Goal: Check status: Check status

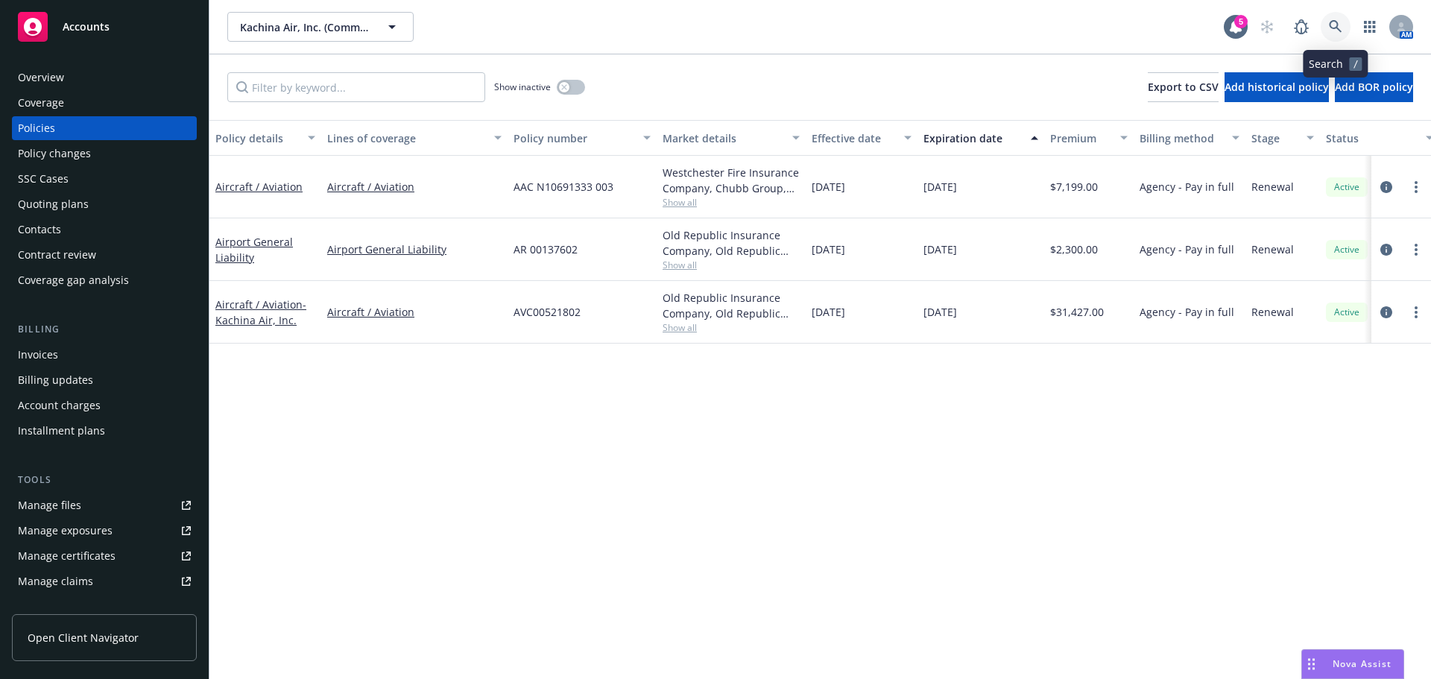
drag, startPoint x: 0, startPoint y: 0, endPoint x: 1330, endPoint y: 22, distance: 1330.2
click at [1330, 22] on icon at bounding box center [1335, 26] width 13 height 13
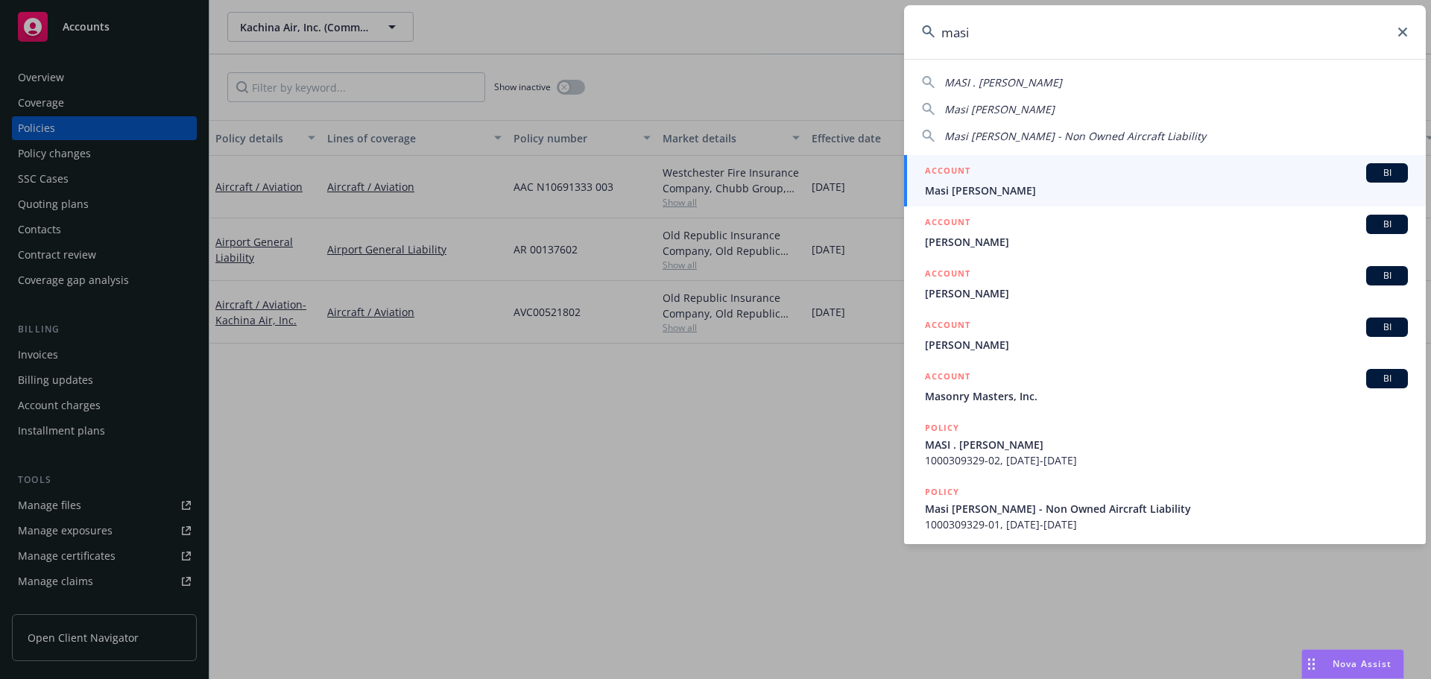
type input "masi"
click at [1062, 186] on span "Masi [PERSON_NAME]" at bounding box center [1166, 191] width 483 height 16
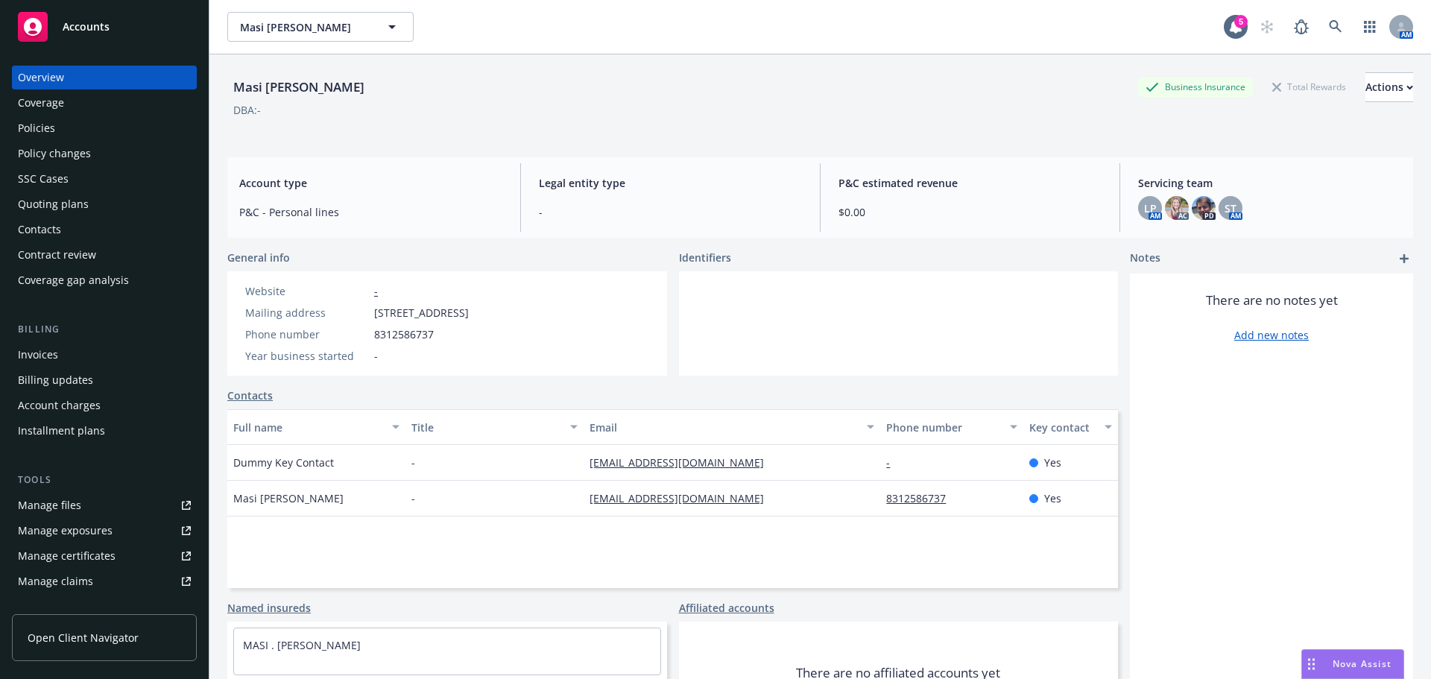
click at [60, 352] on div "Invoices" at bounding box center [104, 355] width 173 height 24
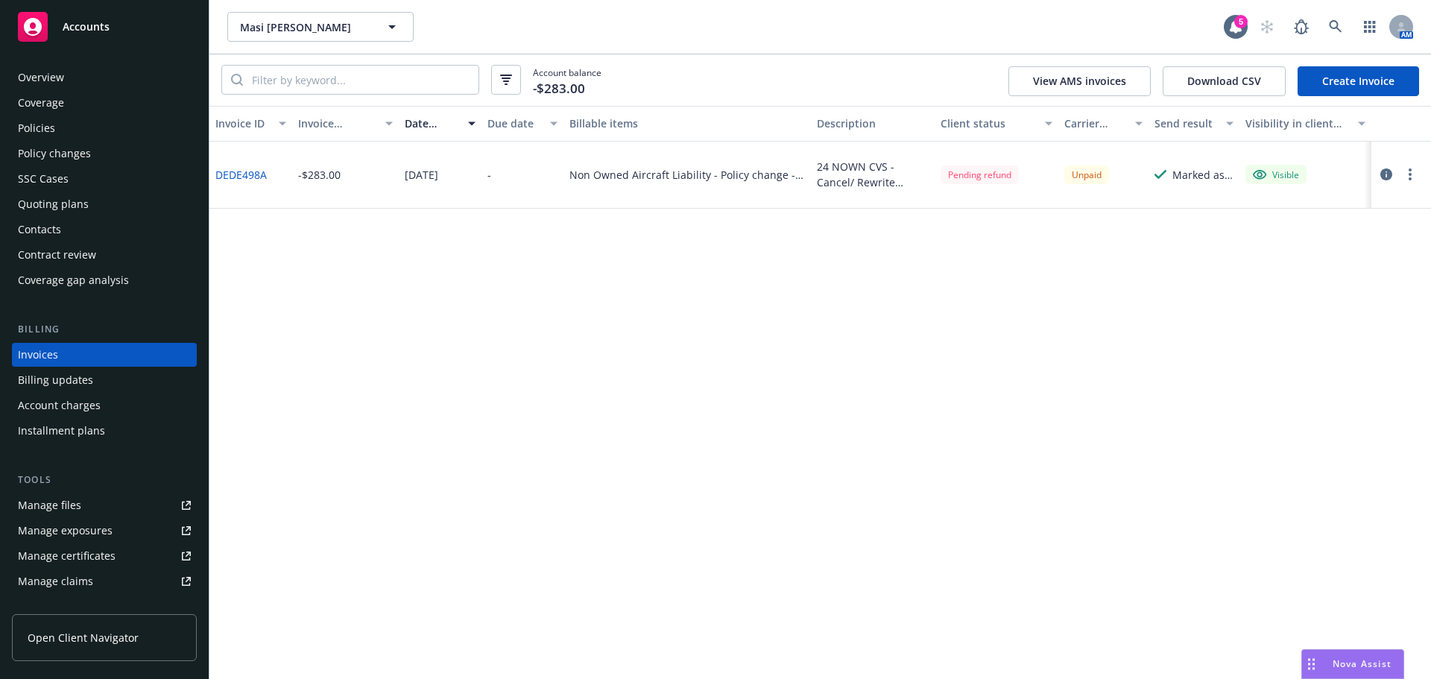
click at [63, 127] on div "Policies" at bounding box center [104, 128] width 173 height 24
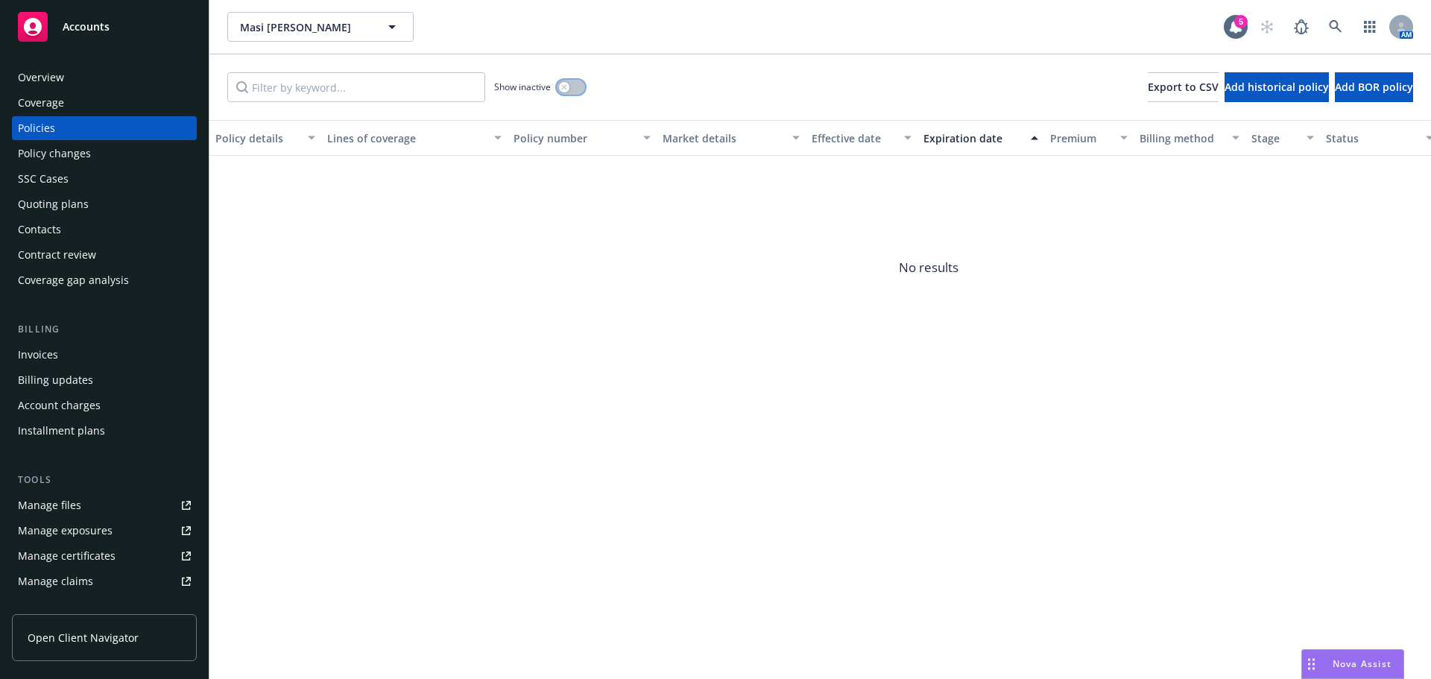
click at [570, 83] on button "button" at bounding box center [571, 87] width 28 height 15
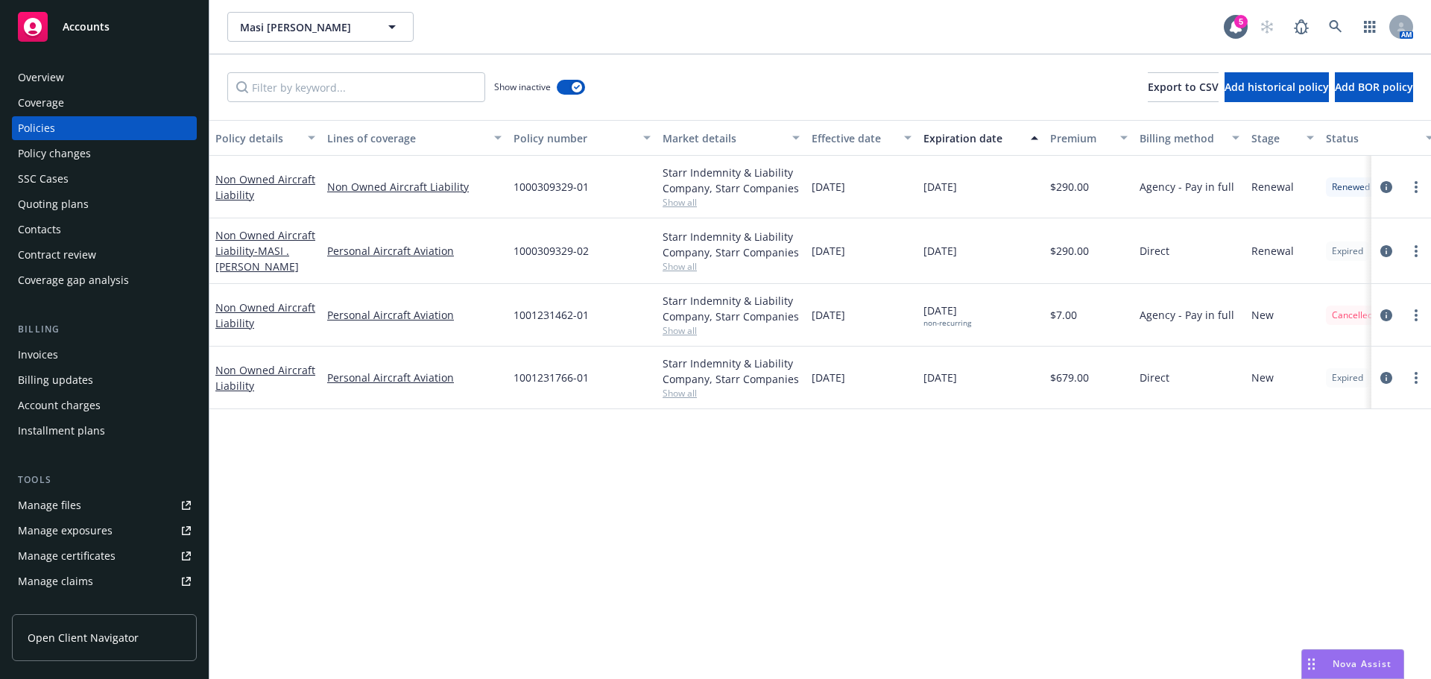
click at [71, 359] on div "Invoices" at bounding box center [104, 355] width 173 height 24
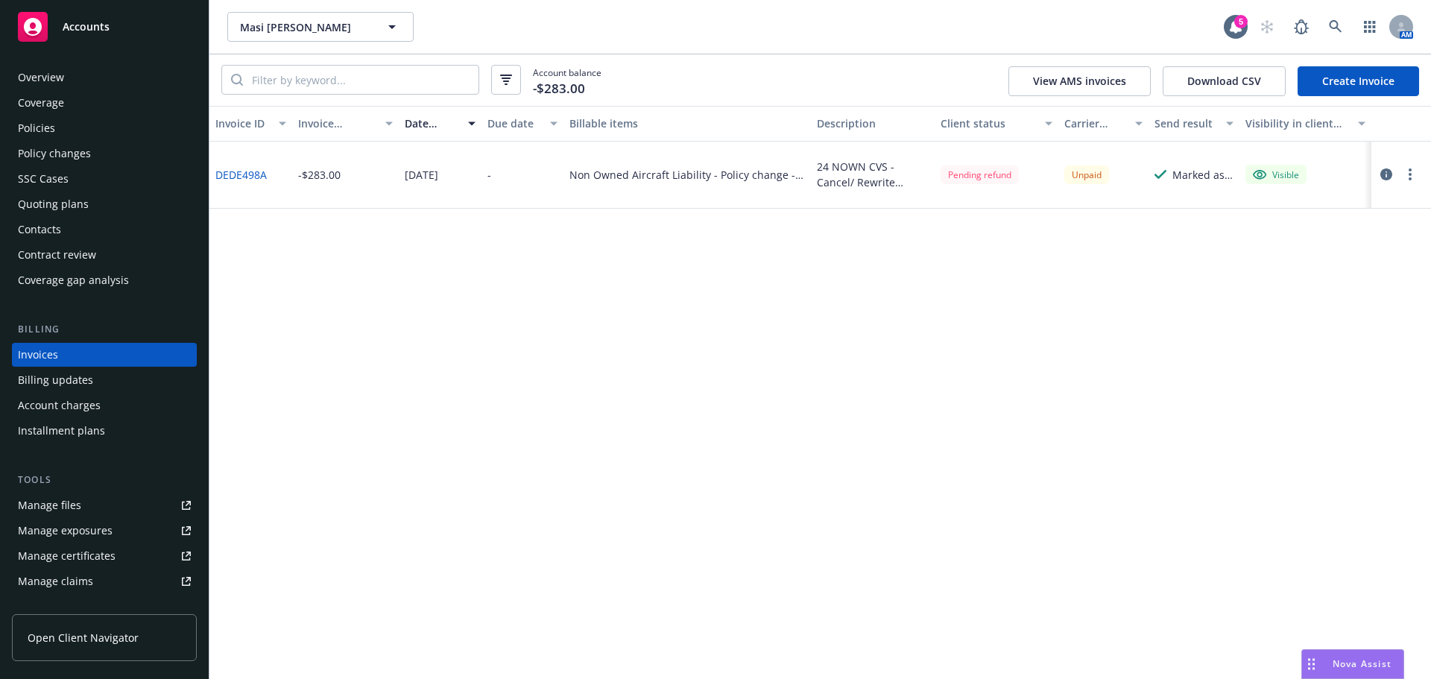
click at [61, 181] on div "SSC Cases" at bounding box center [43, 179] width 51 height 24
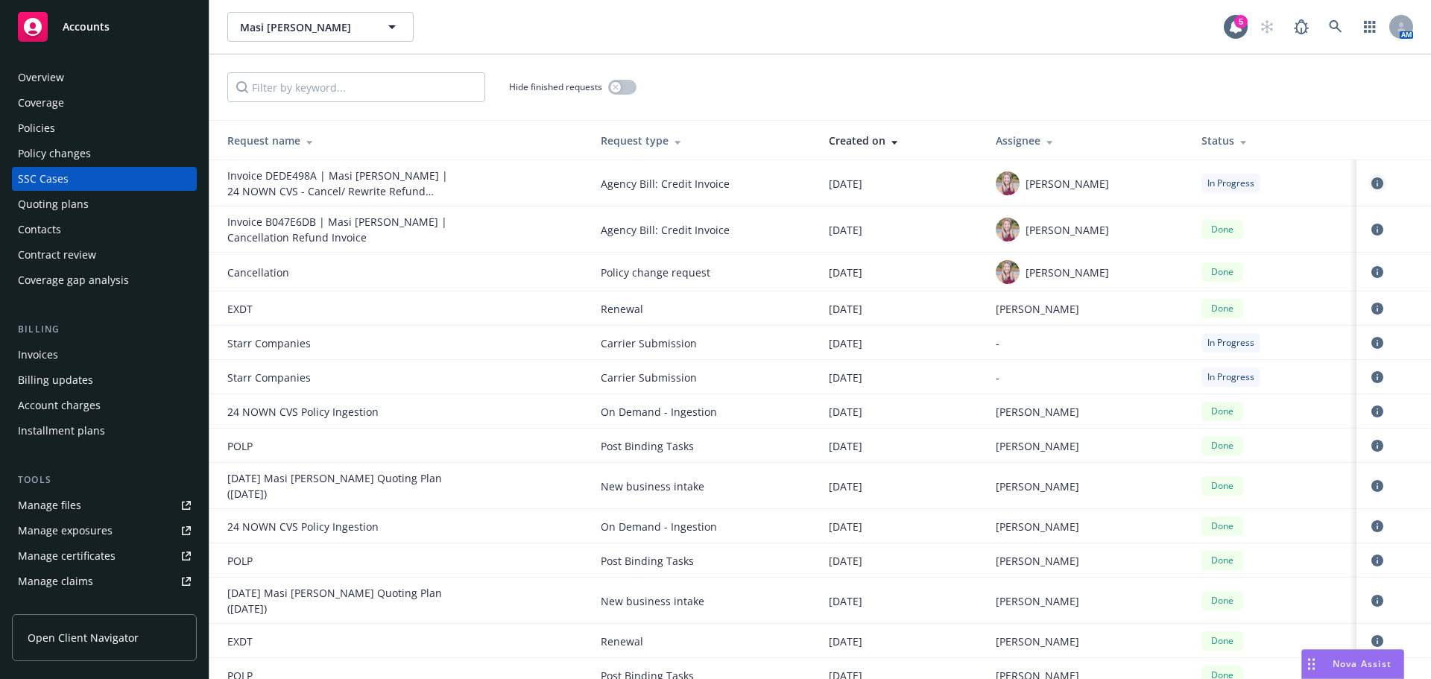
click at [1372, 183] on icon "circleInformation" at bounding box center [1378, 183] width 12 height 12
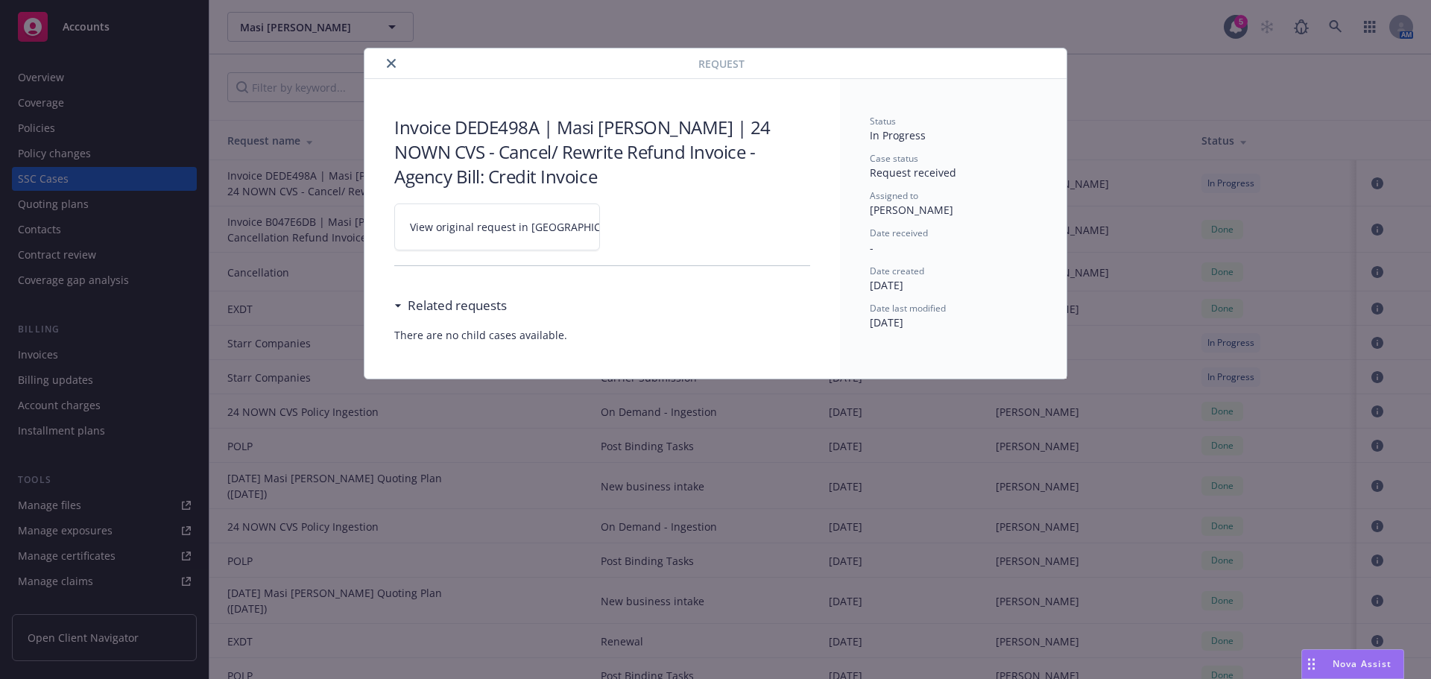
click at [545, 246] on link "View original request in [GEOGRAPHIC_DATA]" at bounding box center [497, 227] width 206 height 47
